Goal: Check status: Check status

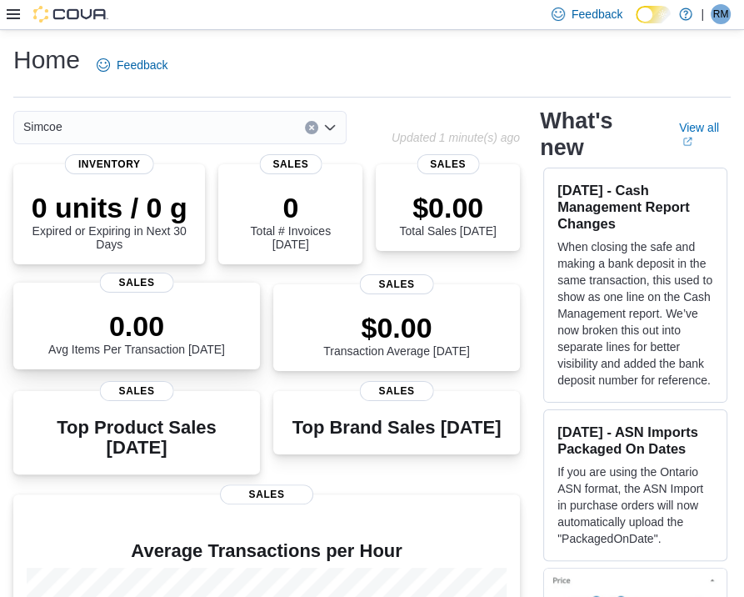
click at [187, 311] on p "0.00" at bounding box center [136, 325] width 177 height 33
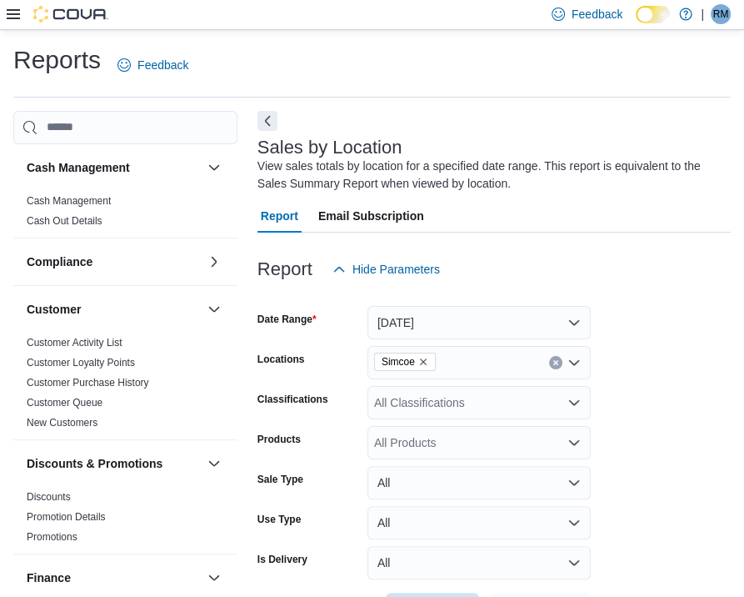
scroll to position [56, 0]
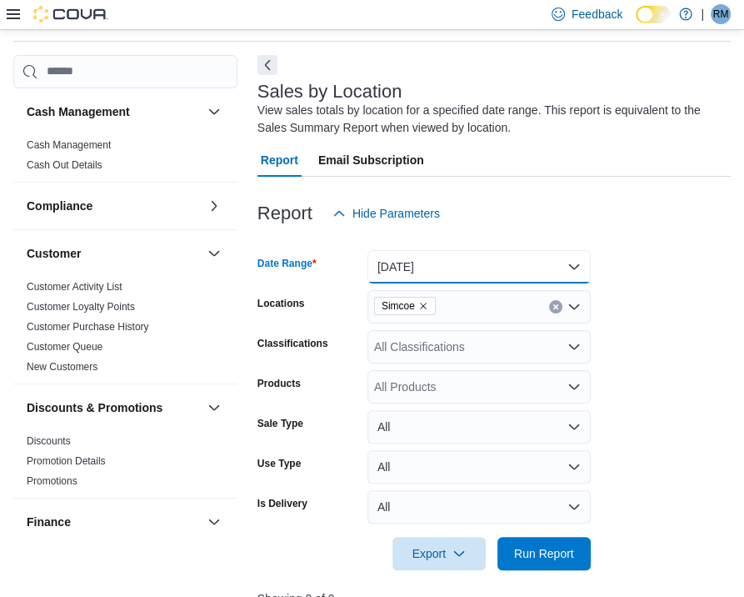
click at [580, 267] on button "[DATE]" at bounding box center [479, 266] width 223 height 33
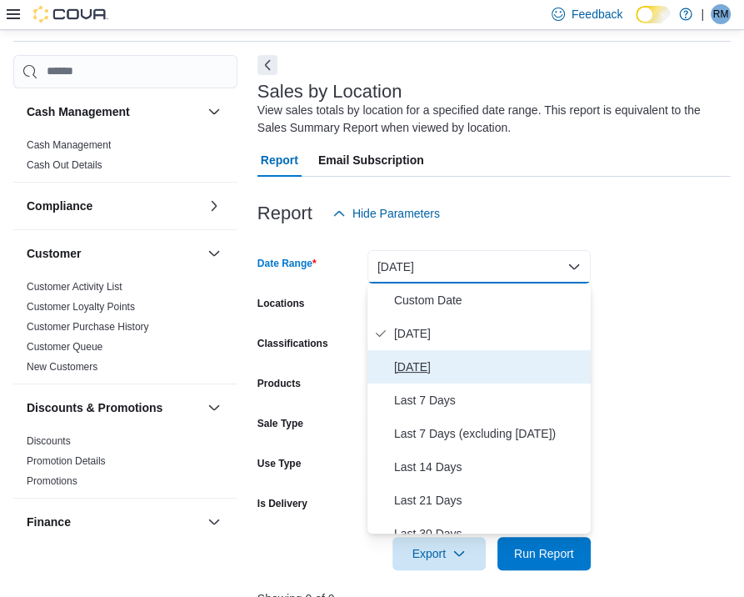
click at [447, 366] on span "[DATE]" at bounding box center [489, 367] width 190 height 20
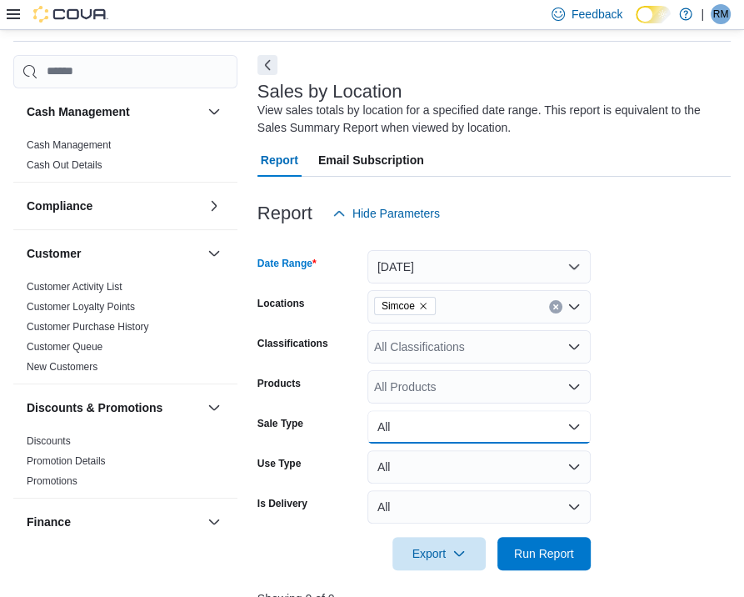
click at [528, 436] on button "All" at bounding box center [479, 426] width 223 height 33
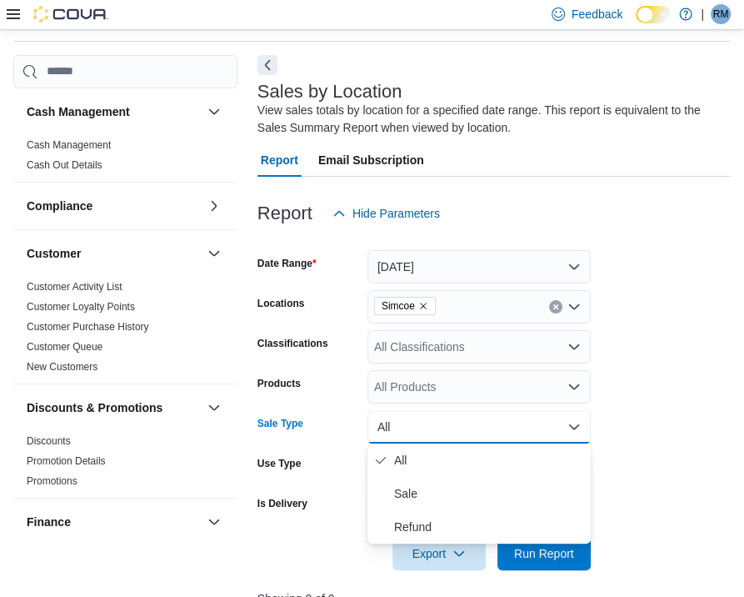
click at [528, 436] on button "All" at bounding box center [479, 426] width 223 height 33
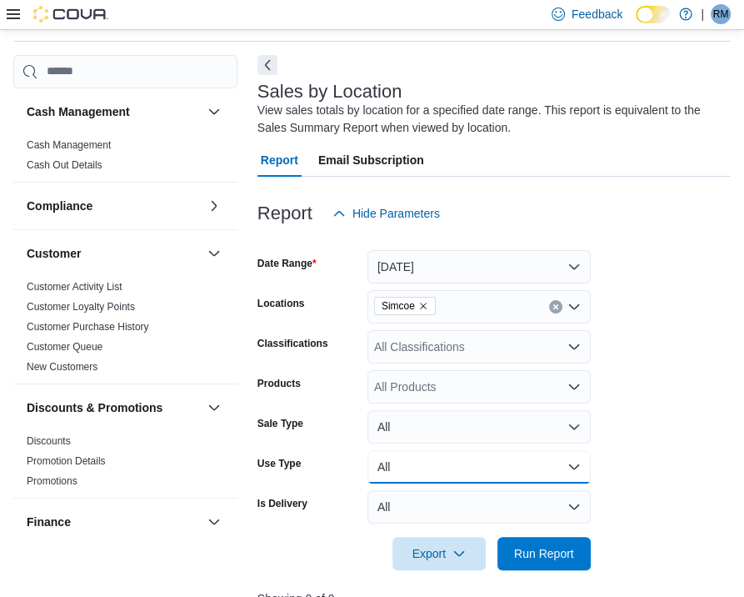
click at [514, 478] on button "All" at bounding box center [479, 466] width 223 height 33
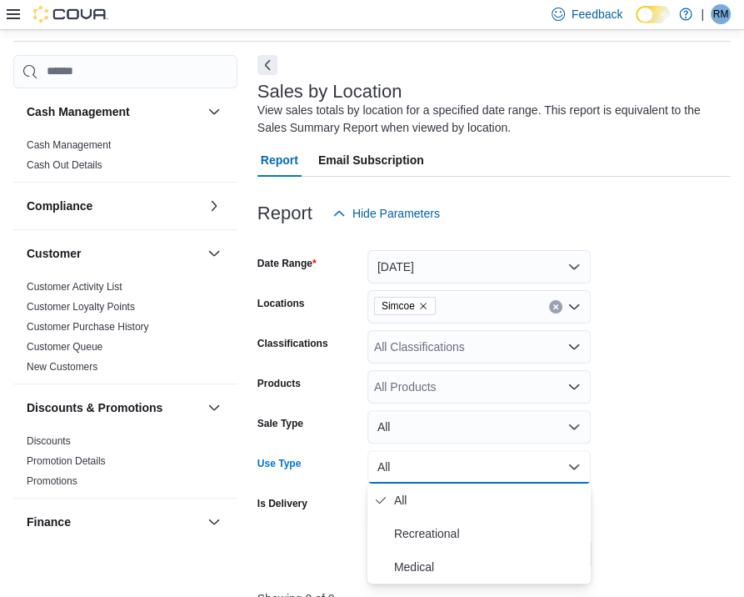
click at [514, 466] on button "All" at bounding box center [479, 466] width 223 height 33
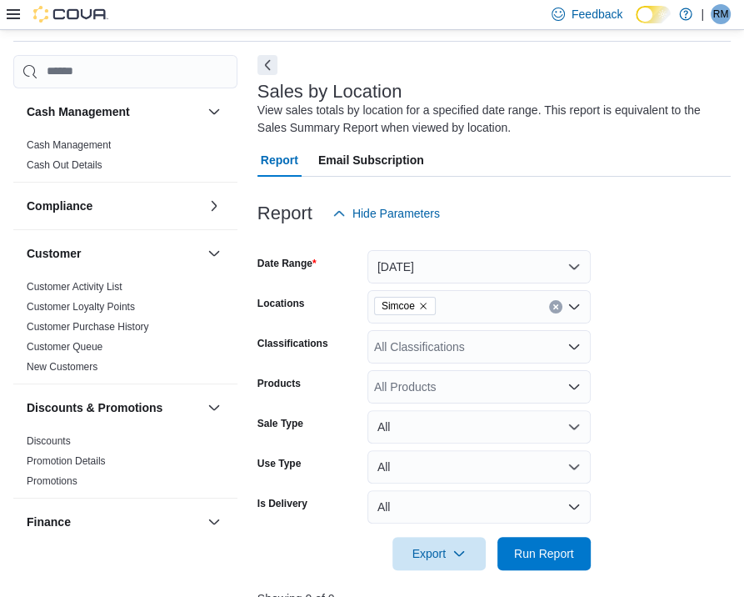
click at [483, 347] on div "All Classifications" at bounding box center [479, 346] width 223 height 33
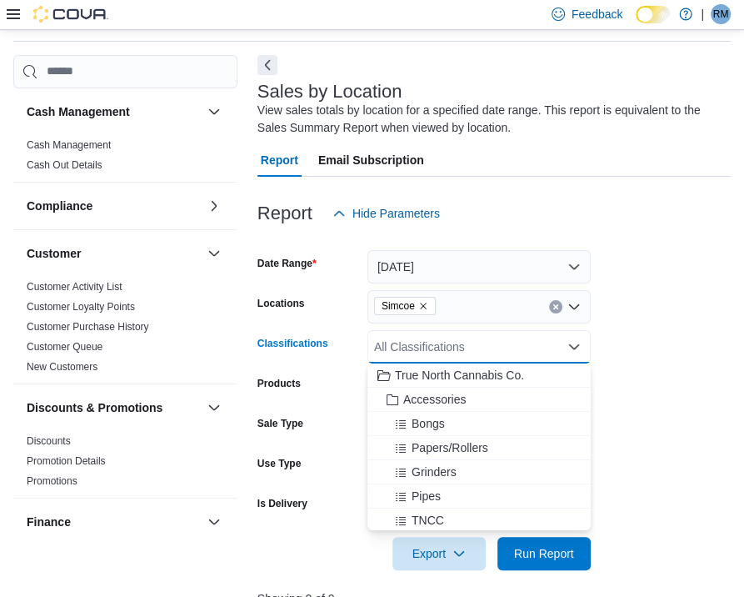
click at [483, 347] on div "All Classifications Combo box. Selected. Combo box input. All Classifications. …" at bounding box center [479, 346] width 223 height 33
click at [677, 315] on form "Date Range [DATE] Locations Simcoe Classifications All Classifications Combo bo…" at bounding box center [494, 400] width 473 height 340
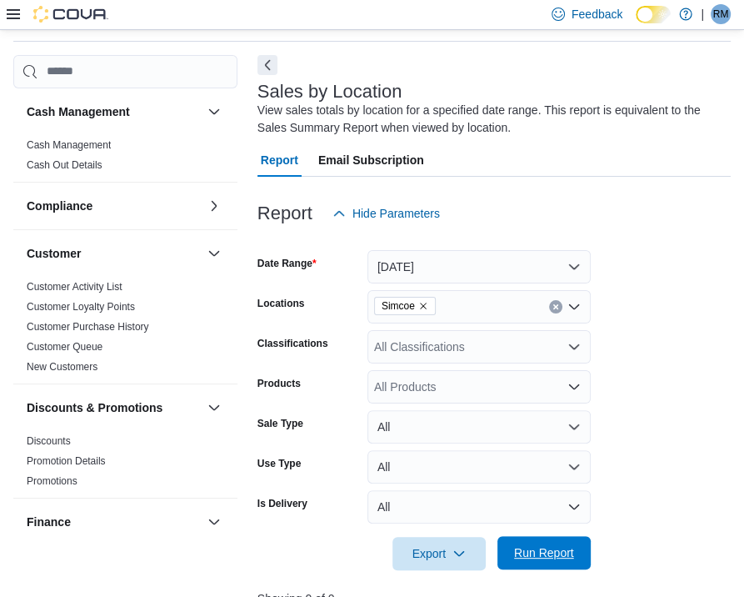
click at [557, 556] on span "Run Report" at bounding box center [544, 552] width 60 height 17
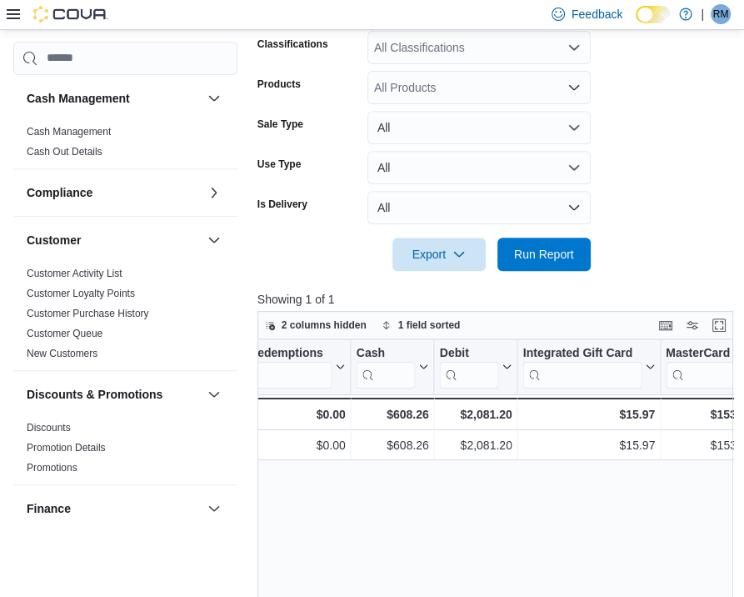
scroll to position [0, 1987]
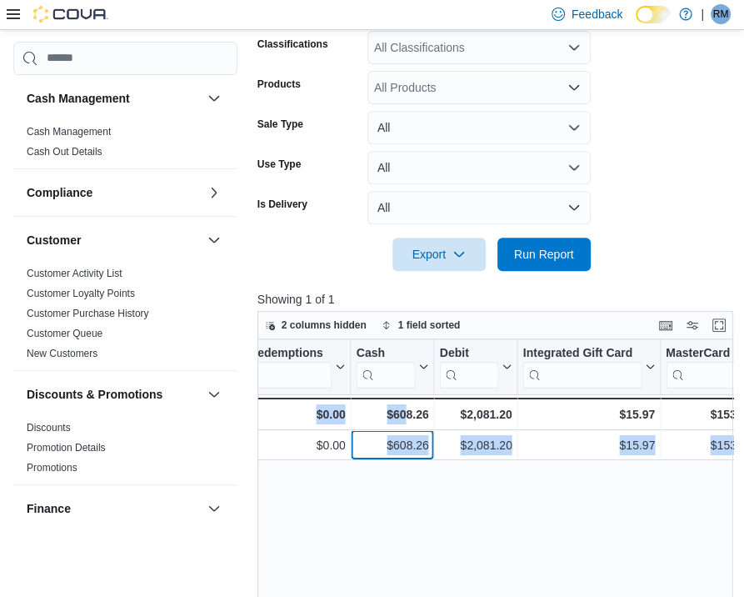
drag, startPoint x: 383, startPoint y: 456, endPoint x: 407, endPoint y: 525, distance: 73.3
click at [407, 525] on div "Location Click to view column header actions Invoices Sold Click to view column…" at bounding box center [498, 563] width 481 height 449
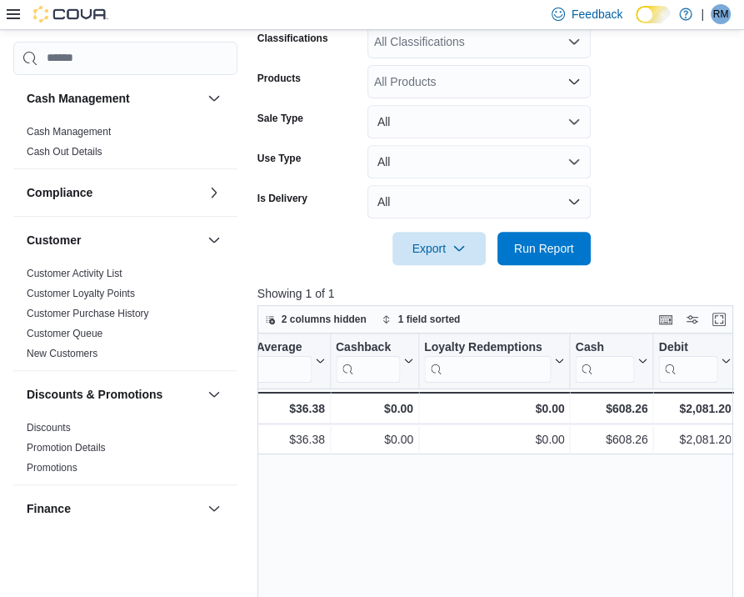
scroll to position [0, 1767]
